Goal: Answer question/provide support

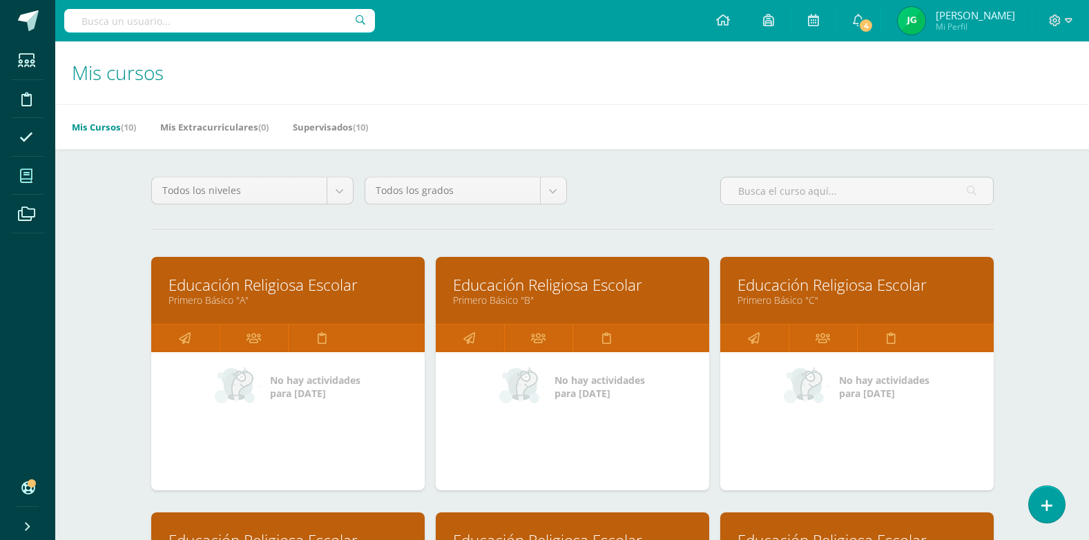
click at [285, 283] on link "Educación Religiosa Escolar" at bounding box center [288, 284] width 239 height 21
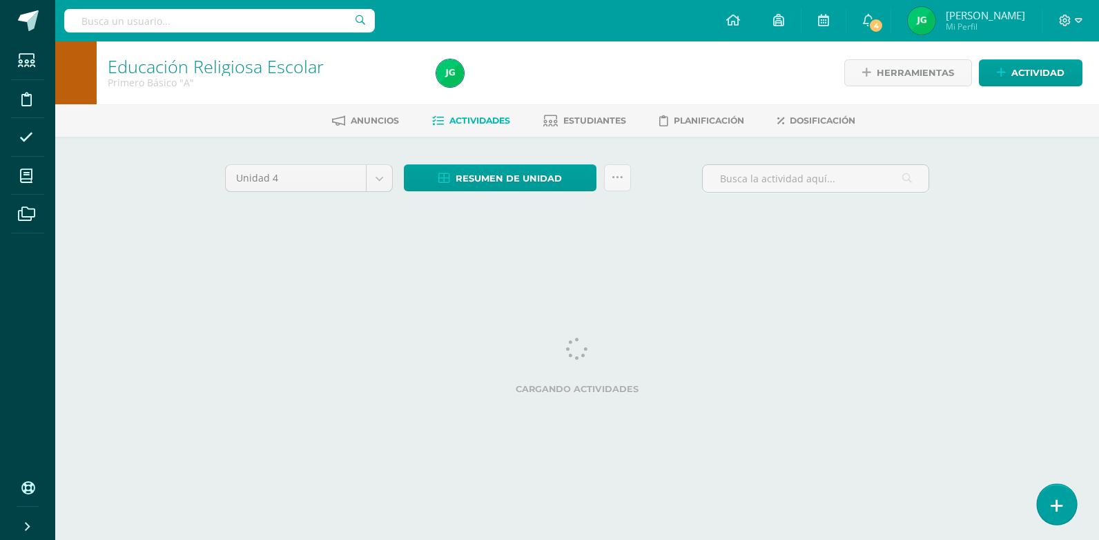
click at [1068, 514] on link at bounding box center [1056, 504] width 39 height 40
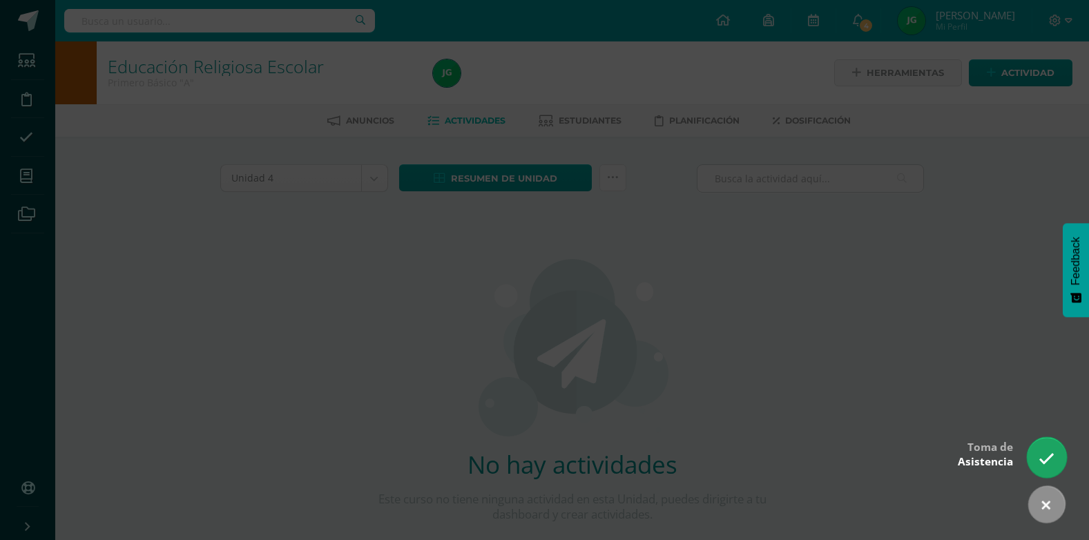
click at [1059, 461] on link at bounding box center [1046, 457] width 39 height 40
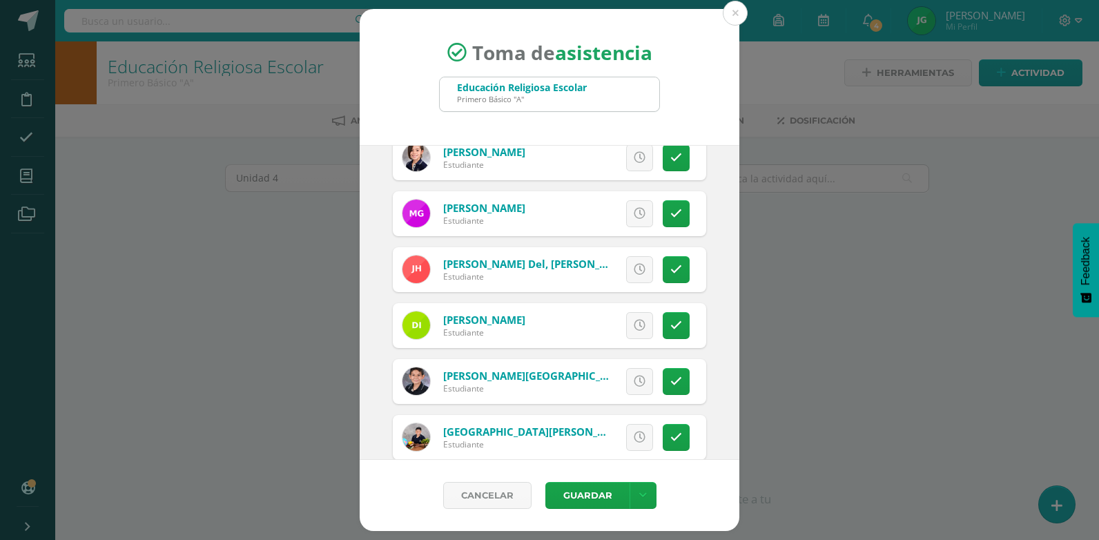
scroll to position [1036, 0]
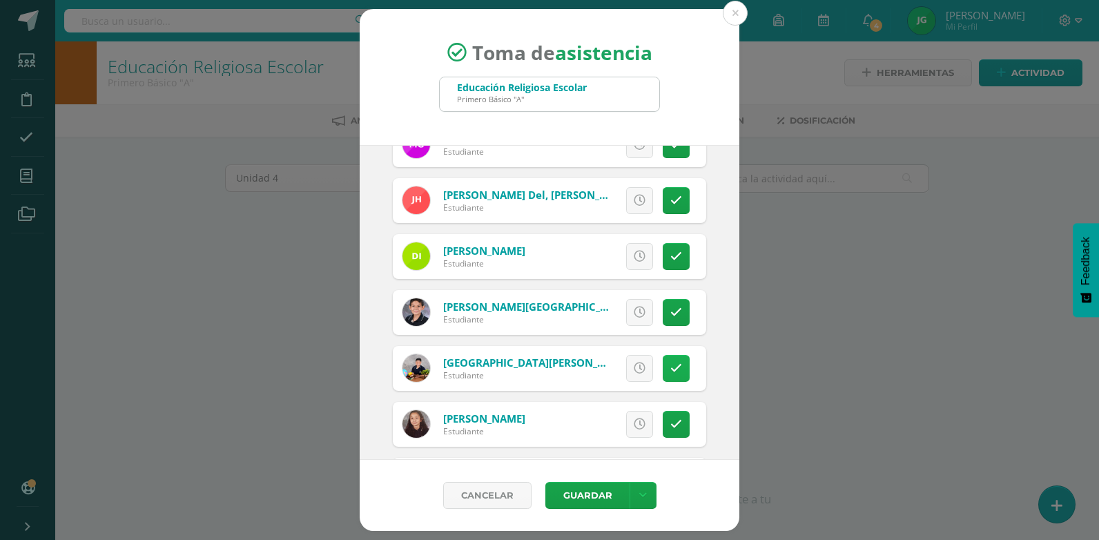
click at [671, 370] on icon at bounding box center [677, 369] width 12 height 12
click at [586, 498] on button "Guardar" at bounding box center [588, 495] width 84 height 27
